Goal: Task Accomplishment & Management: Manage account settings

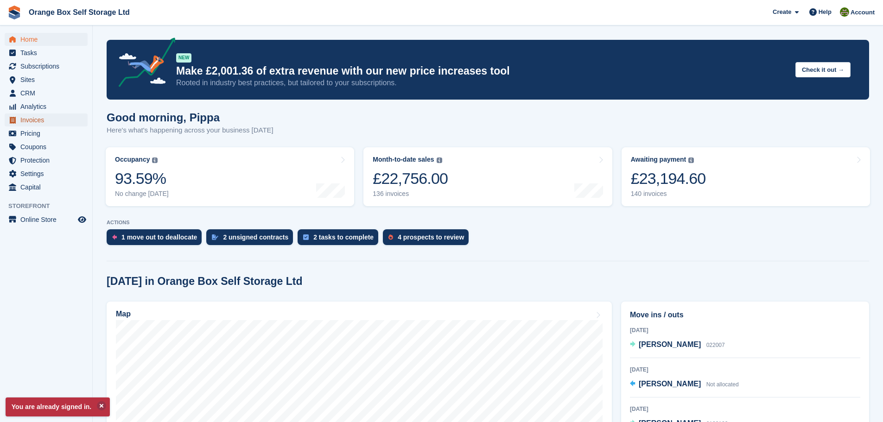
click at [57, 121] on span "Invoices" at bounding box center [48, 119] width 56 height 13
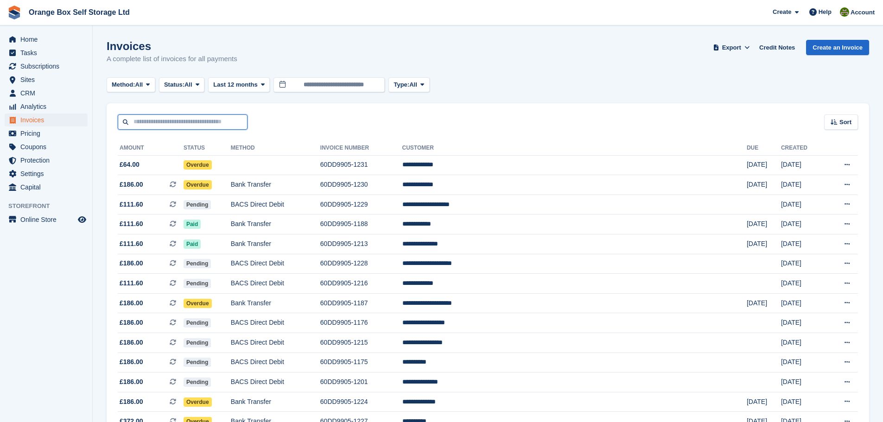
click at [168, 123] on input "text" at bounding box center [183, 121] width 130 height 15
type input "*****"
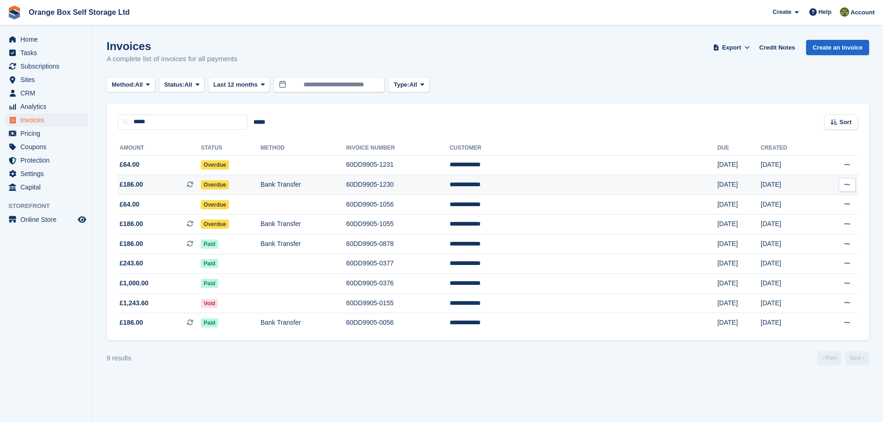
click at [260, 182] on td "Overdue" at bounding box center [231, 185] width 60 height 20
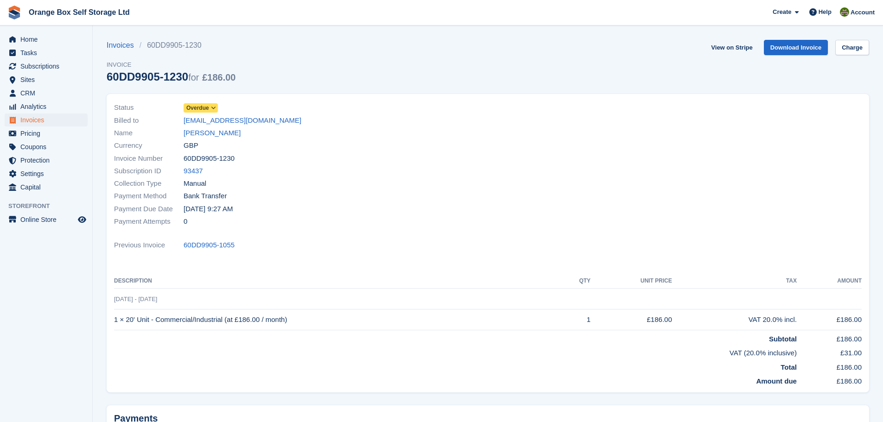
click at [218, 107] on div "Status Overdue" at bounding box center [298, 107] width 368 height 13
click at [193, 107] on span "Overdue" at bounding box center [197, 108] width 23 height 8
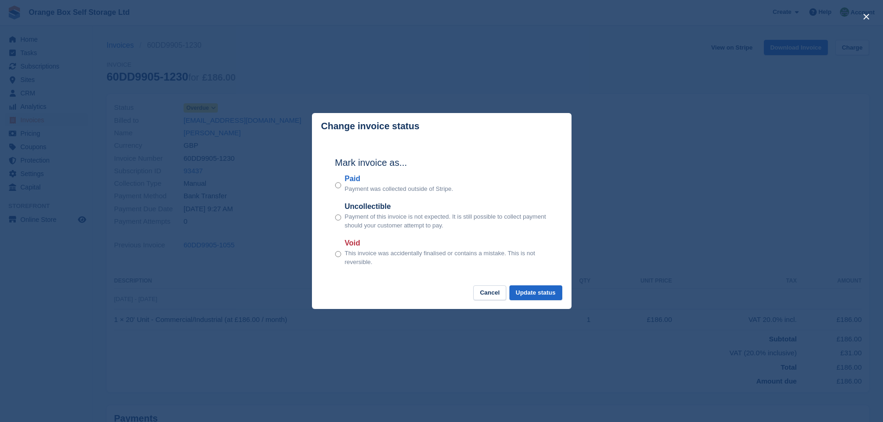
click at [353, 181] on label "Paid" at bounding box center [399, 178] width 108 height 11
click at [545, 295] on button "Update status" at bounding box center [535, 292] width 53 height 15
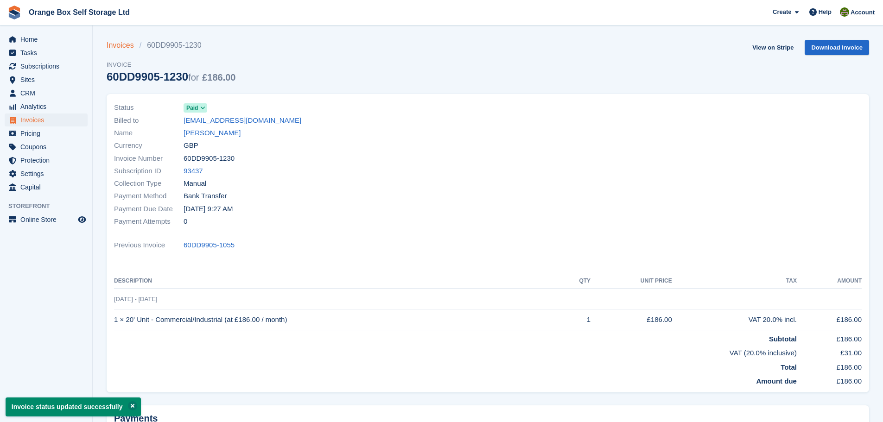
click at [113, 44] on link "Invoices" at bounding box center [123, 45] width 33 height 11
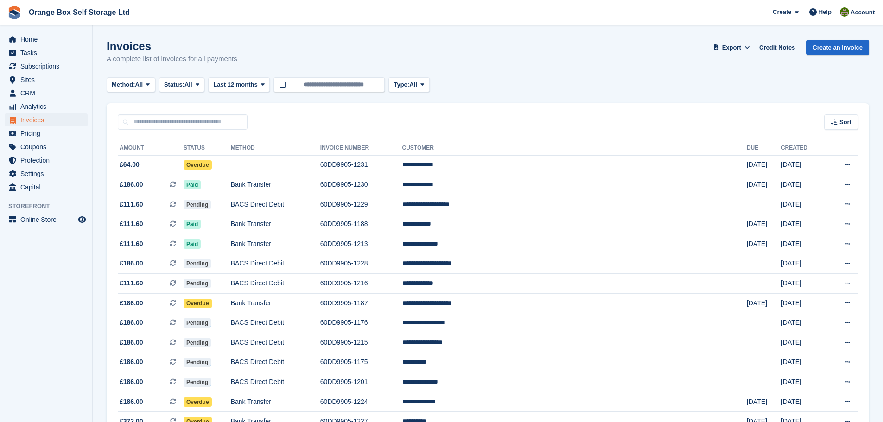
click at [209, 127] on input "text" at bounding box center [183, 121] width 130 height 15
type input "*****"
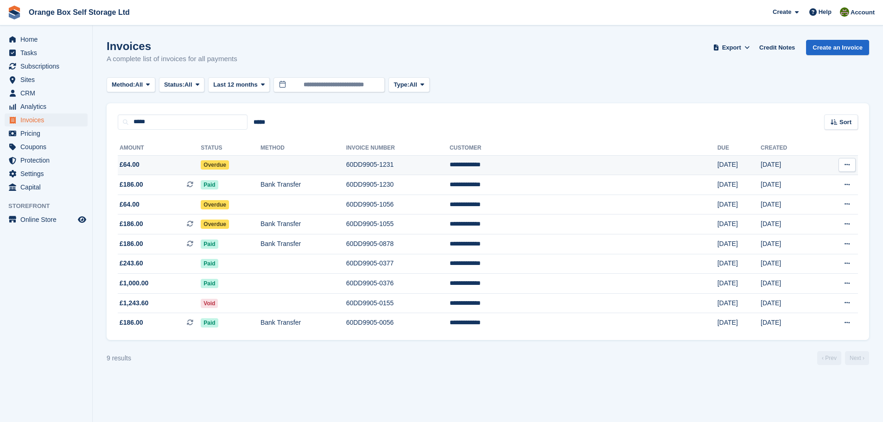
click at [260, 163] on td "Overdue" at bounding box center [231, 165] width 60 height 20
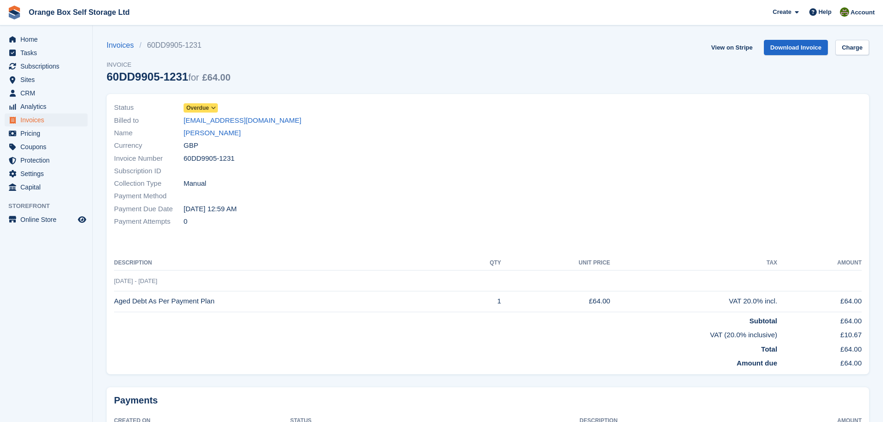
click at [211, 106] on icon at bounding box center [213, 108] width 5 height 6
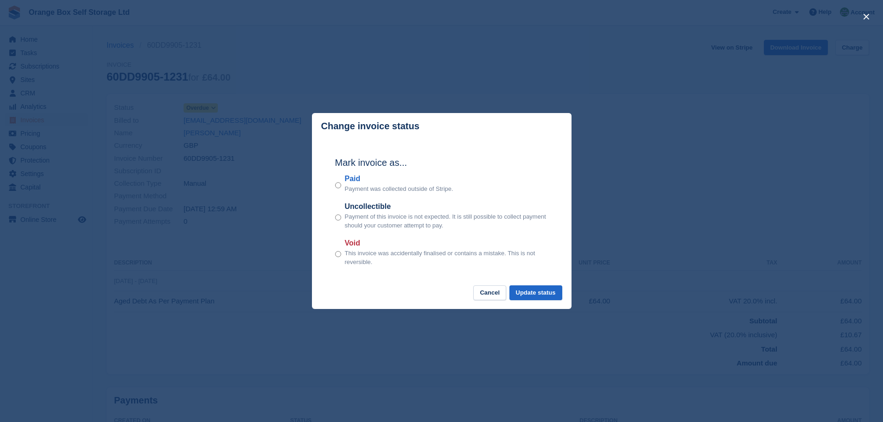
click at [360, 177] on label "Paid" at bounding box center [399, 178] width 108 height 11
click at [541, 299] on button "Update status" at bounding box center [535, 292] width 53 height 15
